Goal: Transaction & Acquisition: Purchase product/service

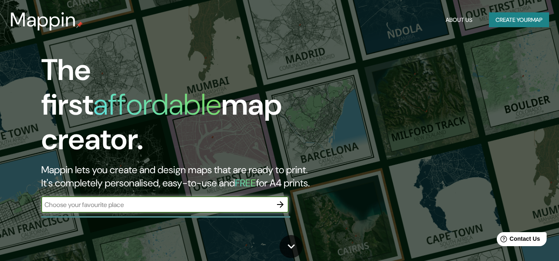
click at [284, 200] on icon "button" at bounding box center [280, 205] width 10 height 10
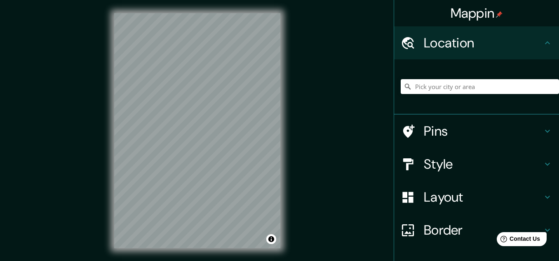
click at [480, 44] on h4 "Location" at bounding box center [483, 43] width 119 height 16
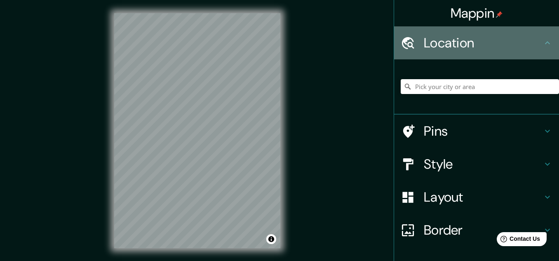
drag, startPoint x: 480, startPoint y: 44, endPoint x: 511, endPoint y: 60, distance: 34.7
click at [511, 60] on ul "Location Pins Style Layout Border Choose a border. Hint : you can make layers o…" at bounding box center [476, 179] width 165 height 306
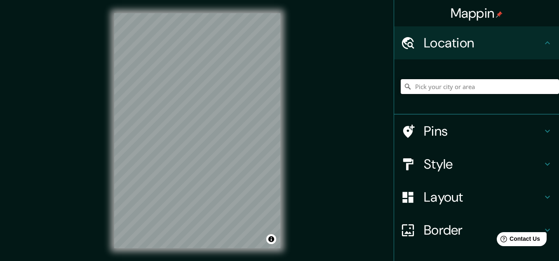
click at [480, 87] on input "Pick your city or area" at bounding box center [480, 86] width 158 height 15
click at [171, 261] on html "Mappin Location Pins Style Layout Border Choose a border. Hint : you can make l…" at bounding box center [279, 130] width 559 height 261
click at [42, 80] on div "Mappin Location Pins Style Layout Border Choose a border. Hint : you can make l…" at bounding box center [279, 137] width 559 height 275
click at [478, 83] on input "Pick your city or area" at bounding box center [480, 86] width 158 height 15
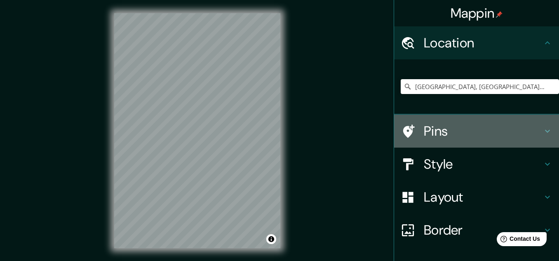
click at [430, 135] on h4 "Pins" at bounding box center [483, 131] width 119 height 16
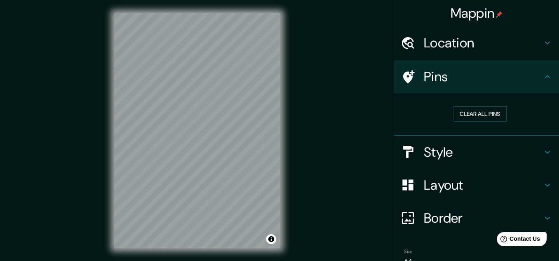
click at [285, 136] on div "© Mapbox © OpenStreetMap Improve this map" at bounding box center [197, 130] width 193 height 261
click at [530, 60] on ul "Location [GEOGRAPHIC_DATA], [GEOGRAPHIC_DATA], [GEOGRAPHIC_DATA] Pins Clear all…" at bounding box center [476, 164] width 165 height 277
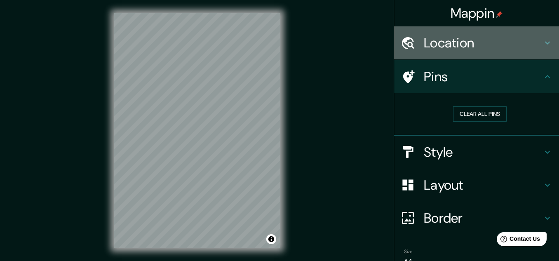
click at [535, 47] on h4 "Location" at bounding box center [483, 43] width 119 height 16
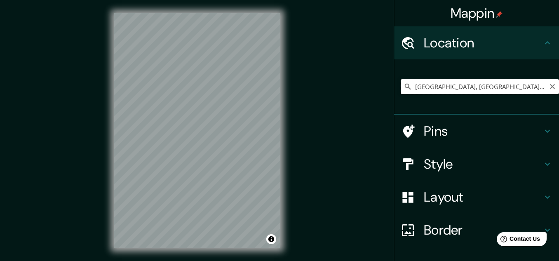
click at [507, 93] on input "[GEOGRAPHIC_DATA], [GEOGRAPHIC_DATA], [GEOGRAPHIC_DATA]" at bounding box center [480, 86] width 158 height 15
drag, startPoint x: 507, startPoint y: 93, endPoint x: 367, endPoint y: 77, distance: 141.6
click at [367, 77] on div "Mappin Location [GEOGRAPHIC_DATA], [GEOGRAPHIC_DATA], [GEOGRAPHIC_DATA] Pins St…" at bounding box center [279, 137] width 559 height 275
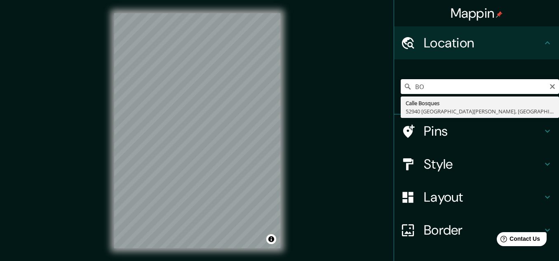
type input "B"
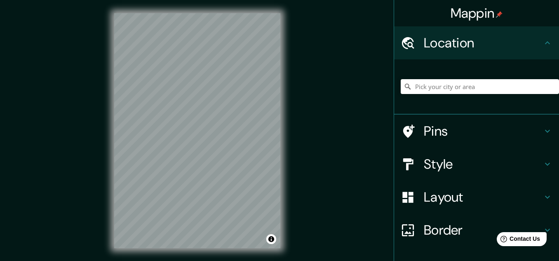
click at [288, 113] on div "© Mapbox © OpenStreetMap Improve this map" at bounding box center [197, 130] width 193 height 261
click at [458, 165] on h4 "Style" at bounding box center [483, 164] width 119 height 16
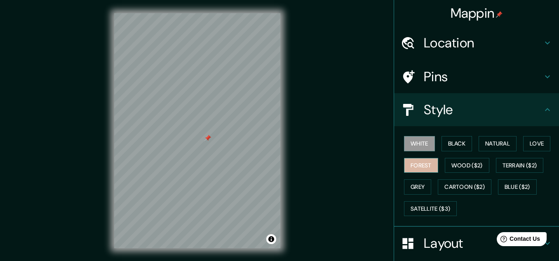
click at [416, 166] on button "Forest" at bounding box center [421, 165] width 34 height 15
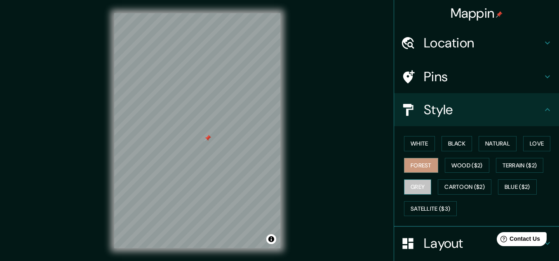
click at [419, 188] on button "Grey" at bounding box center [417, 186] width 27 height 15
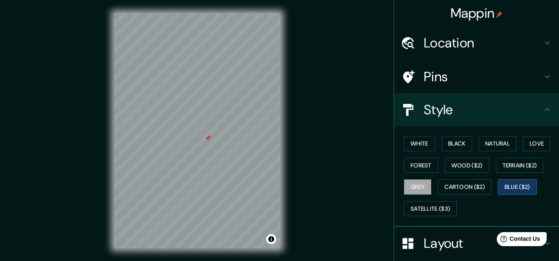
click at [513, 190] on button "Blue ($2)" at bounding box center [517, 186] width 39 height 15
click at [528, 146] on button "Love" at bounding box center [536, 143] width 27 height 15
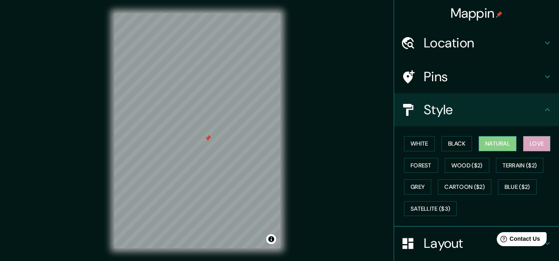
click at [508, 146] on button "Natural" at bounding box center [498, 143] width 38 height 15
click at [447, 144] on button "Black" at bounding box center [457, 143] width 31 height 15
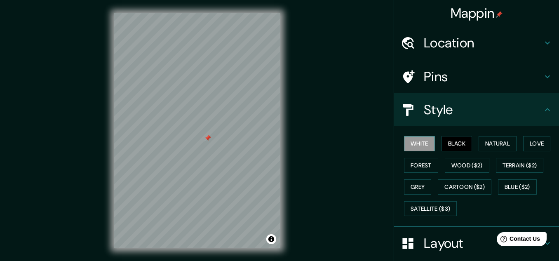
click at [425, 144] on button "White" at bounding box center [419, 143] width 31 height 15
click at [513, 143] on button "Natural" at bounding box center [498, 143] width 38 height 15
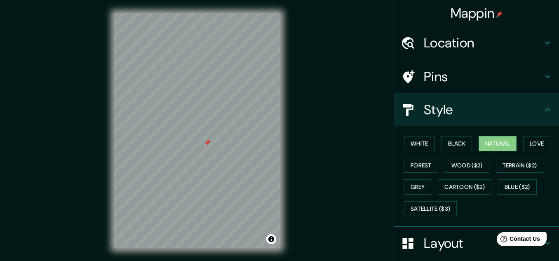
click at [517, 76] on h4 "Pins" at bounding box center [483, 76] width 119 height 16
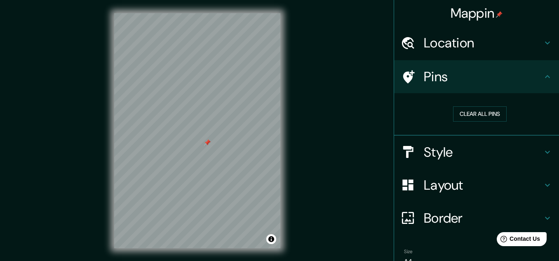
click at [440, 188] on h4 "Layout" at bounding box center [483, 185] width 119 height 16
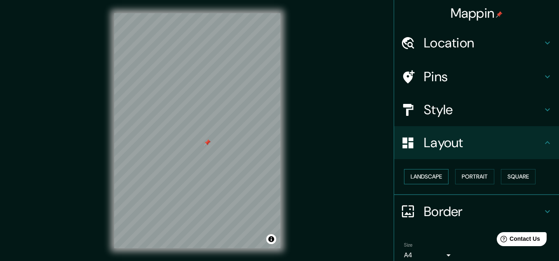
click at [438, 179] on button "Landscape" at bounding box center [426, 176] width 45 height 15
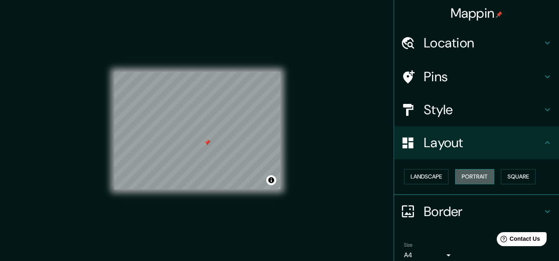
click at [470, 174] on button "Portrait" at bounding box center [474, 176] width 39 height 15
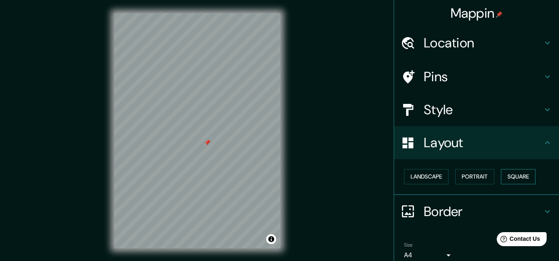
click at [512, 174] on button "Square" at bounding box center [518, 176] width 35 height 15
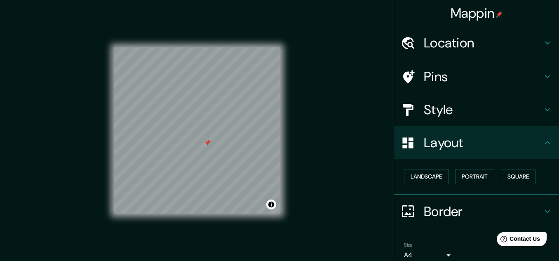
click at [463, 202] on div "Border" at bounding box center [476, 211] width 165 height 33
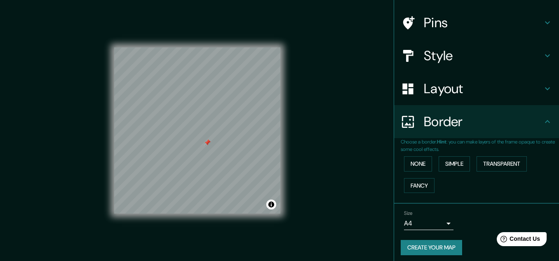
scroll to position [58, 0]
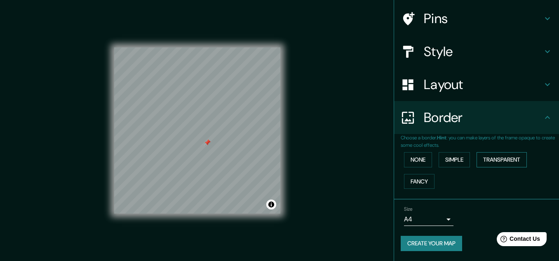
click at [485, 158] on button "Transparent" at bounding box center [502, 159] width 50 height 15
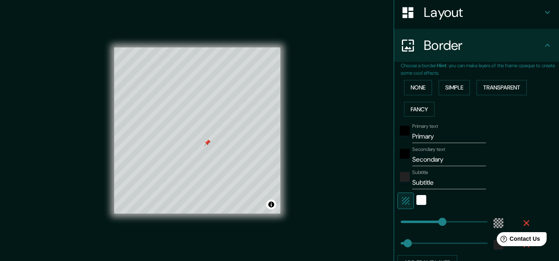
scroll to position [132, 0]
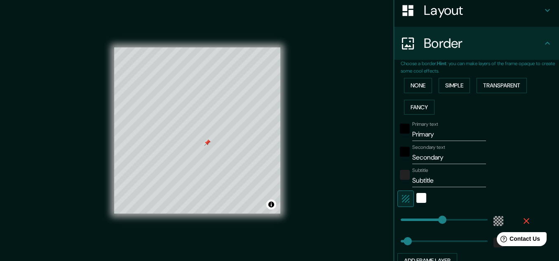
click at [444, 136] on input "Primary" at bounding box center [449, 134] width 74 height 13
drag, startPoint x: 444, startPoint y: 136, endPoint x: 404, endPoint y: 143, distance: 40.2
click at [404, 143] on div "Primary text Primary Secondary text Secondary Subtitle Subtitle Add frame layer" at bounding box center [467, 193] width 132 height 151
drag, startPoint x: 442, startPoint y: 157, endPoint x: 379, endPoint y: 164, distance: 63.5
click at [379, 164] on div "Mappin Location Pins Style Layout Border Choose a border. Hint : you can make l…" at bounding box center [279, 137] width 559 height 275
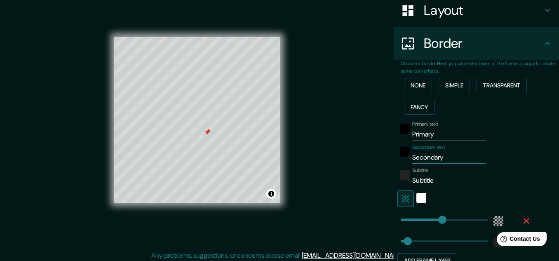
scroll to position [14, 0]
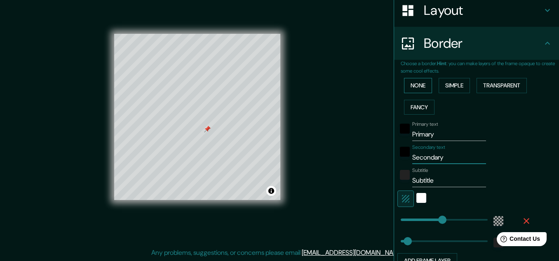
click at [422, 87] on button "None" at bounding box center [418, 85] width 28 height 15
